Goal: Task Accomplishment & Management: Use online tool/utility

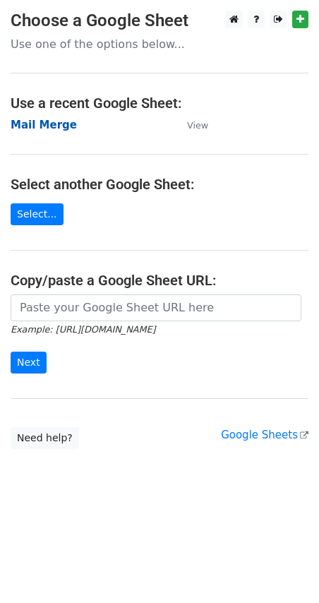
click at [25, 127] on strong "Mail Merge" at bounding box center [44, 125] width 66 height 13
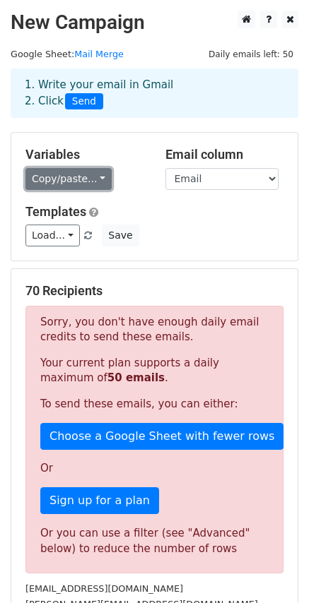
click at [68, 180] on link "Copy/paste..." at bounding box center [68, 179] width 86 height 22
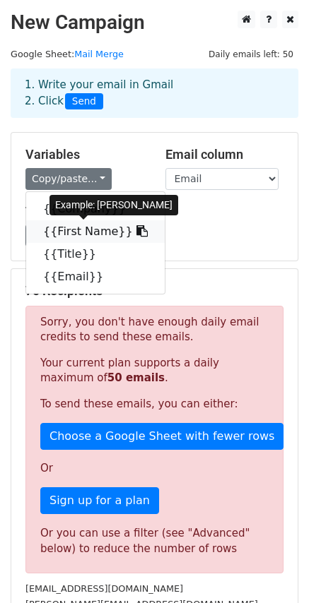
click at [80, 230] on link "{{First Name}}" at bounding box center [95, 231] width 138 height 23
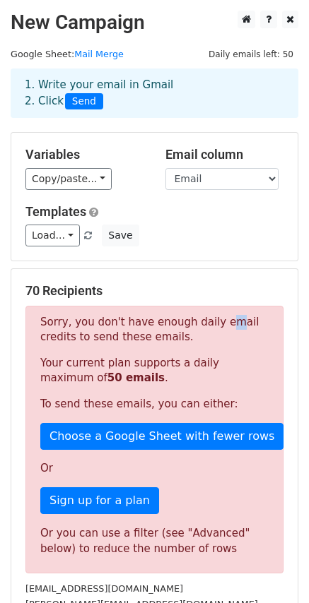
click at [210, 299] on div "70 Recipients Sorry, you don't have enough daily email credits to send these em…" at bounding box center [154, 467] width 258 height 369
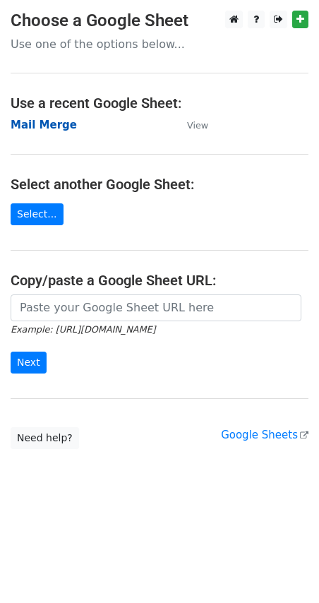
click at [44, 125] on strong "Mail Merge" at bounding box center [44, 125] width 66 height 13
click at [32, 128] on strong "Mail Merge" at bounding box center [44, 125] width 66 height 13
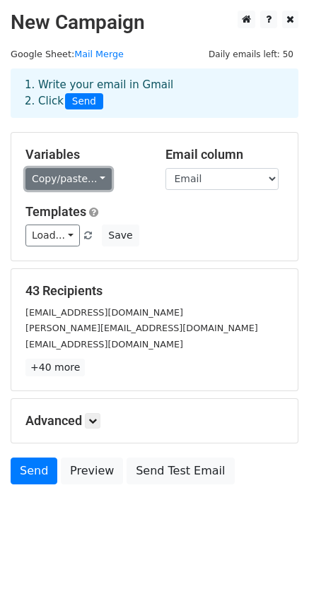
click at [67, 188] on link "Copy/paste..." at bounding box center [68, 179] width 86 height 22
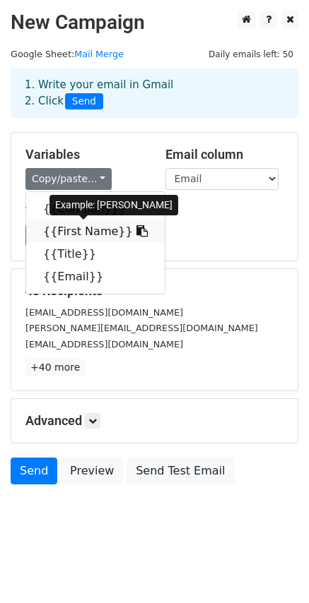
click at [73, 232] on link "{{First Name}}" at bounding box center [95, 231] width 138 height 23
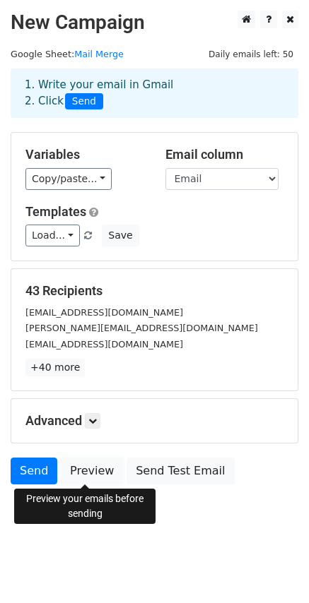
drag, startPoint x: 97, startPoint y: 474, endPoint x: 127, endPoint y: 438, distance: 46.6
click at [97, 474] on link "Preview" at bounding box center [92, 470] width 62 height 27
click at [22, 467] on link "Send" at bounding box center [34, 470] width 47 height 27
